Goal: Task Accomplishment & Management: Use online tool/utility

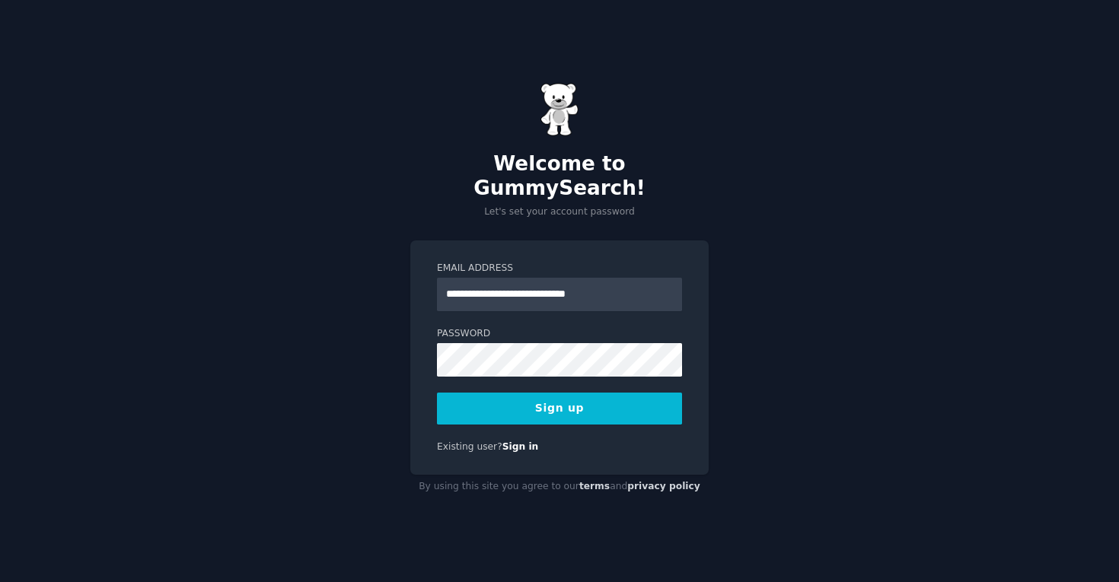
type input "**********"
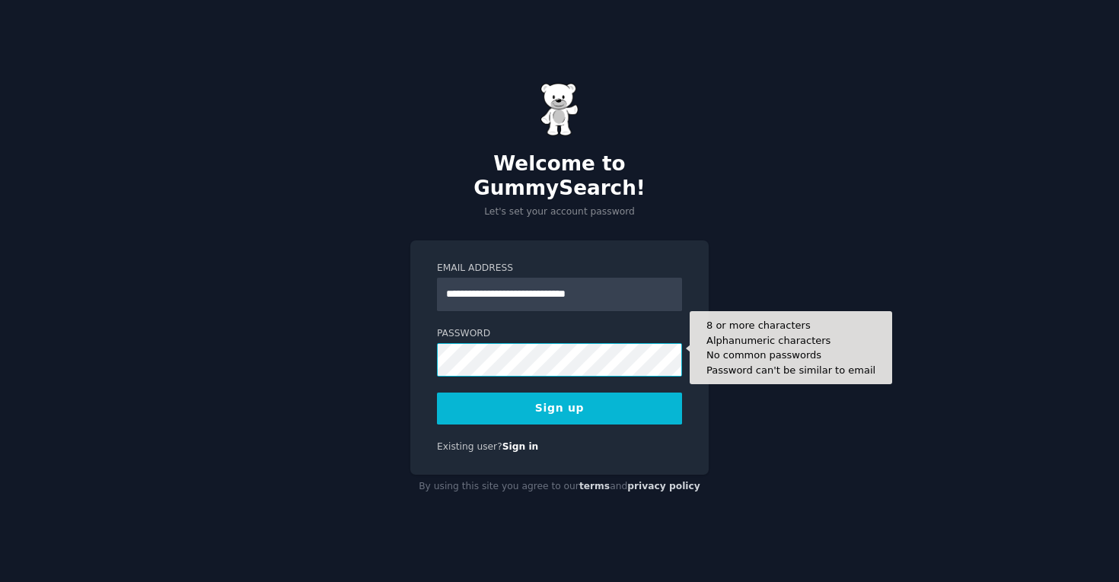
click at [559, 396] on button "Sign up" at bounding box center [559, 409] width 245 height 32
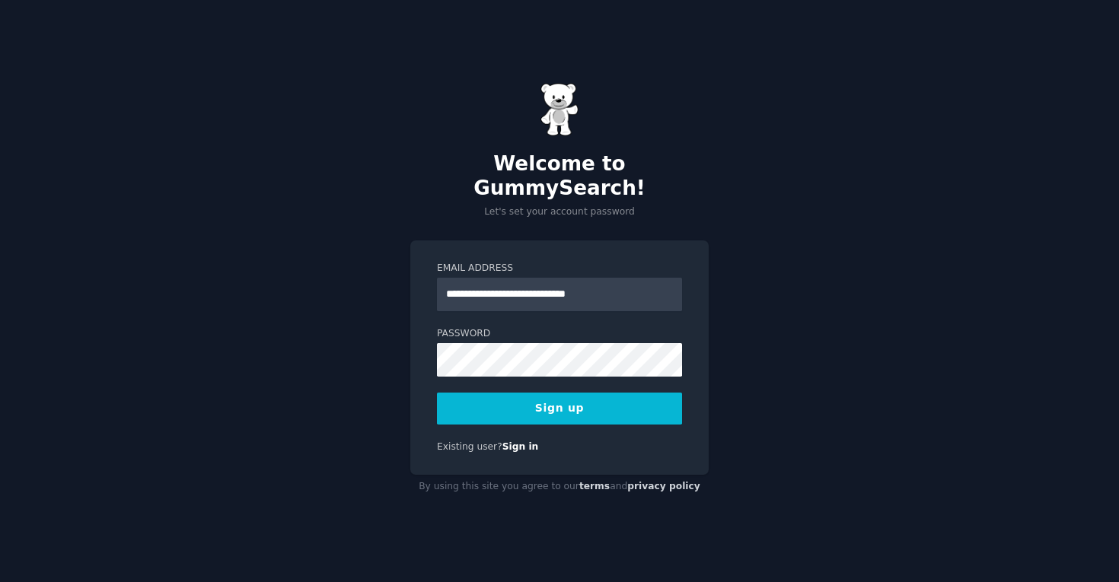
click at [616, 406] on button "Sign up" at bounding box center [559, 409] width 245 height 32
click at [556, 400] on button "Sign up" at bounding box center [559, 409] width 245 height 32
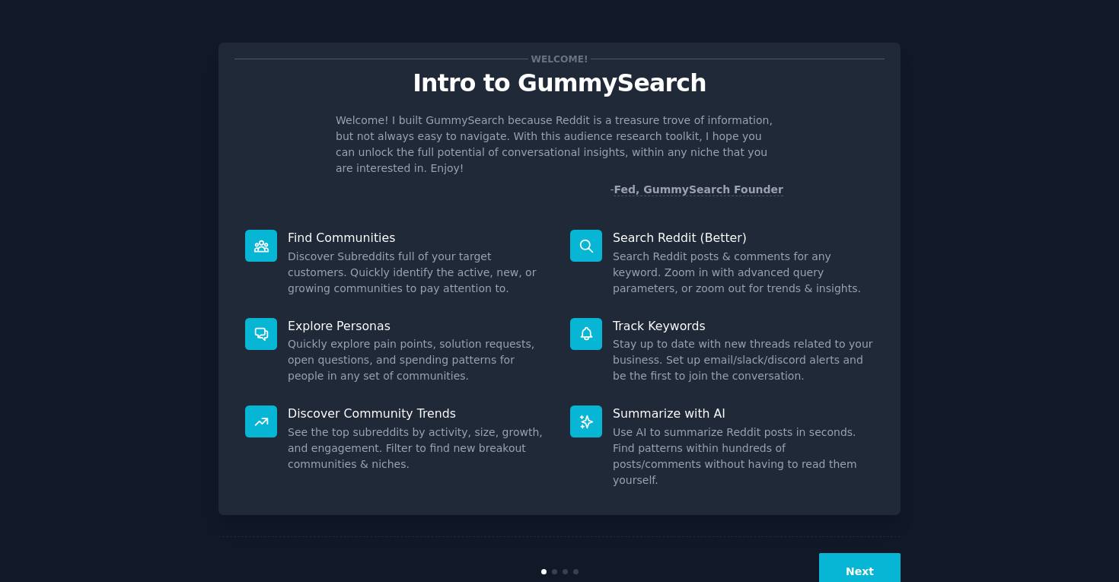
click at [871, 553] on button "Next" at bounding box center [859, 571] width 81 height 37
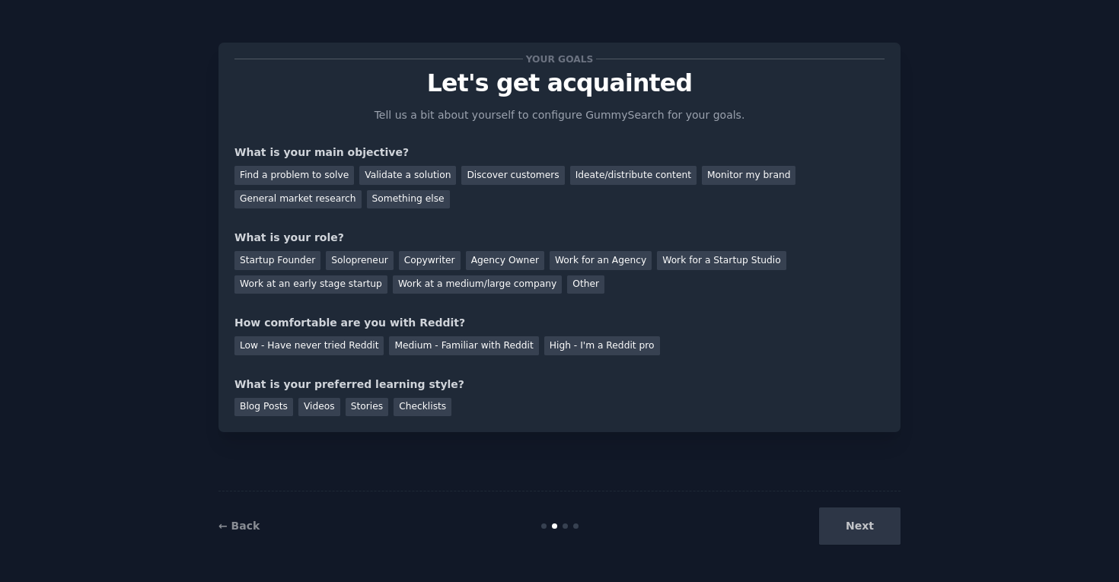
click at [859, 525] on div "Next" at bounding box center [787, 526] width 228 height 37
click at [299, 170] on div "Find a problem to solve" at bounding box center [293, 175] width 119 height 19
click at [874, 527] on div "Next" at bounding box center [787, 526] width 228 height 37
click at [345, 257] on div "Solopreneur" at bounding box center [359, 260] width 67 height 19
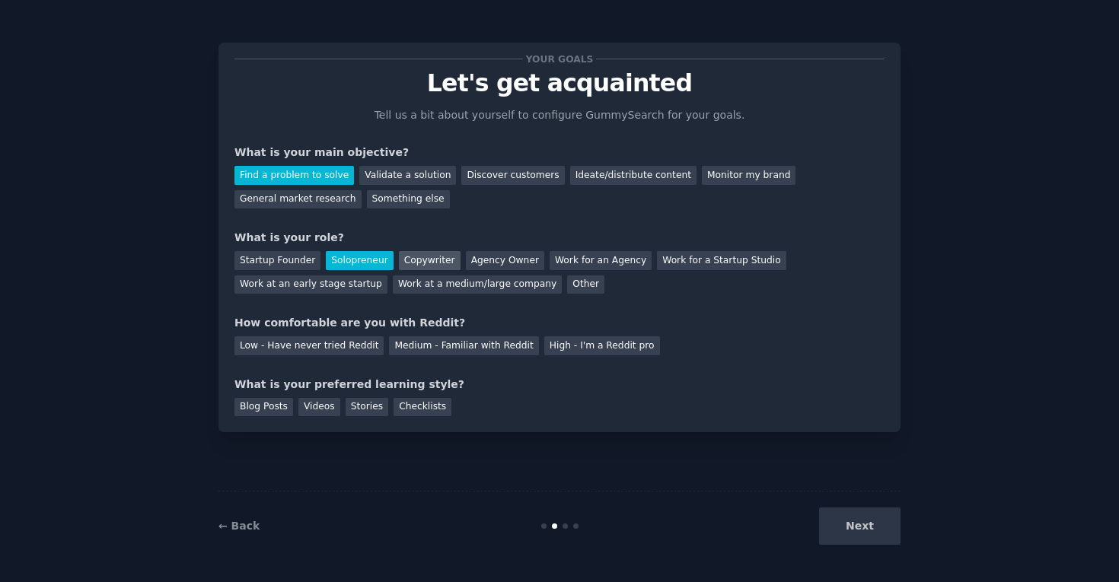
click at [435, 256] on div "Copywriter" at bounding box center [430, 260] width 62 height 19
click at [336, 342] on div "Low - Have never tried Reddit" at bounding box center [308, 345] width 149 height 19
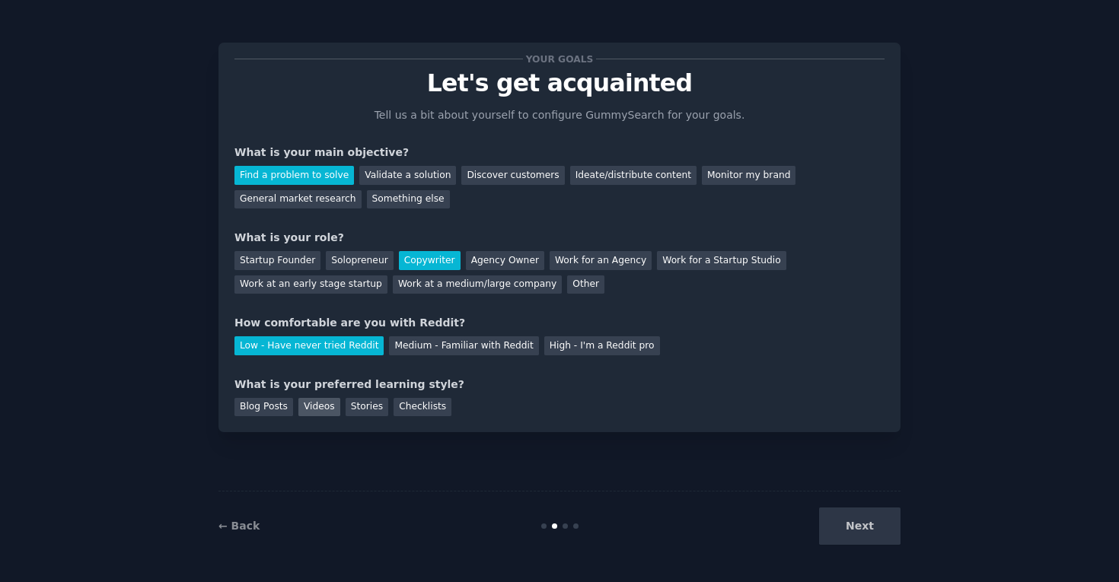
click at [311, 409] on div "Videos" at bounding box center [319, 407] width 42 height 19
click at [886, 532] on button "Next" at bounding box center [859, 526] width 81 height 37
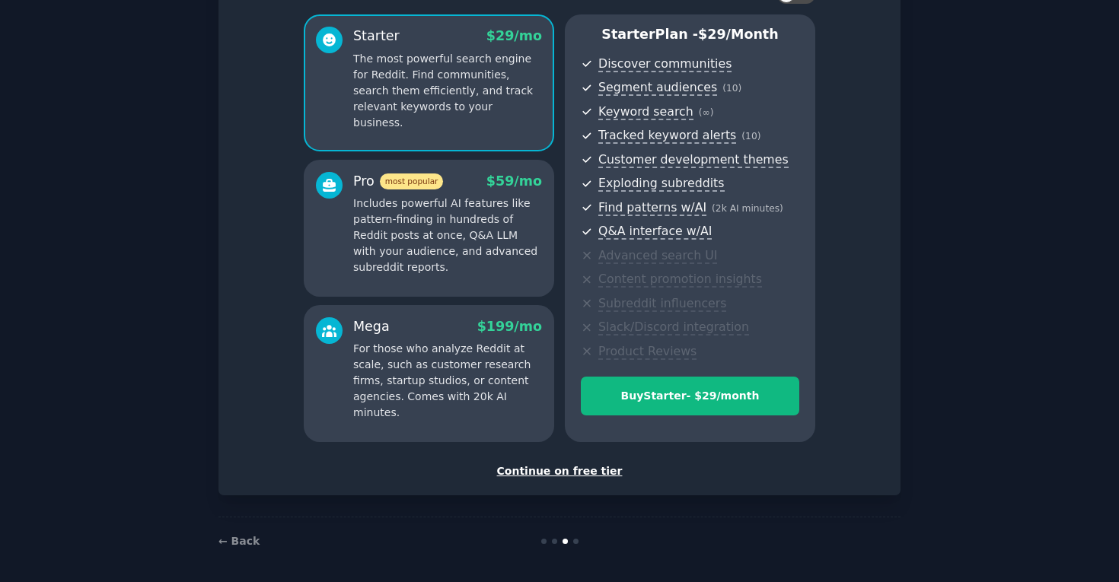
scroll to position [121, 0]
click at [548, 465] on div "Continue on free tier" at bounding box center [559, 472] width 650 height 16
